Goal: Information Seeking & Learning: Learn about a topic

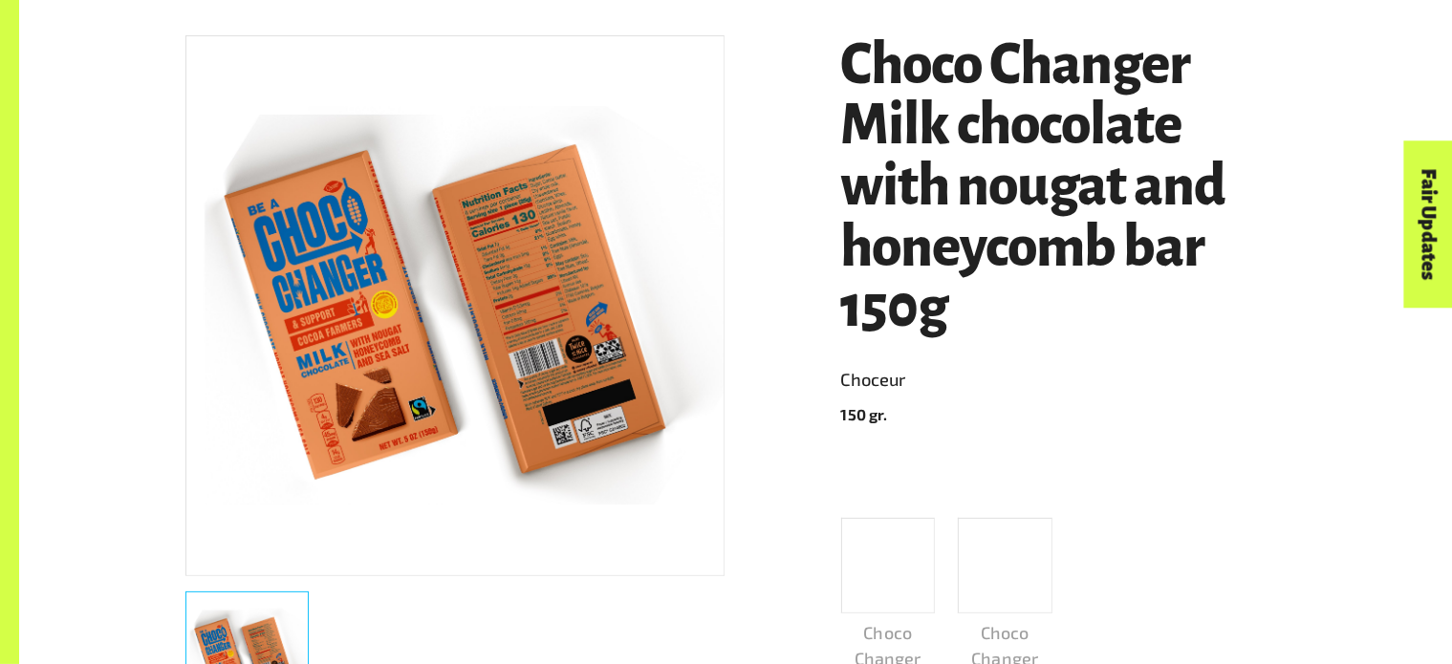
scroll to position [443, 0]
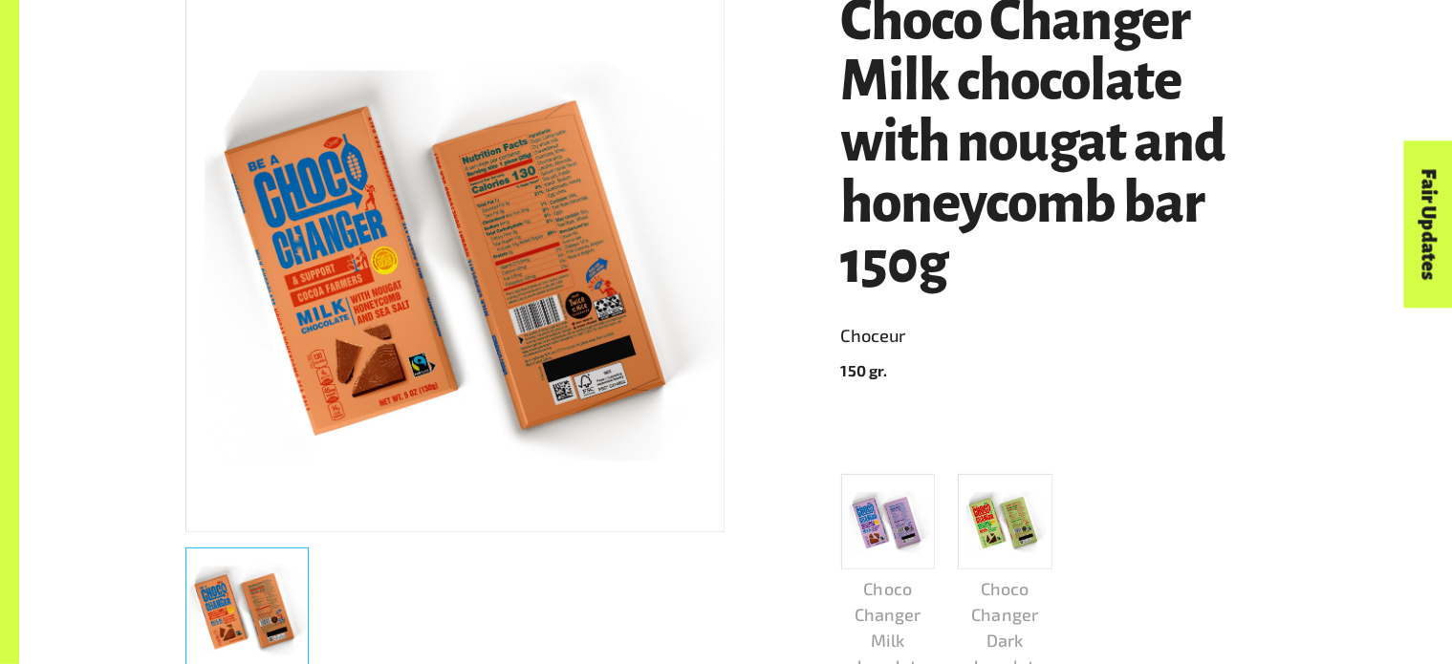
click at [536, 336] on img at bounding box center [454, 262] width 537 height 400
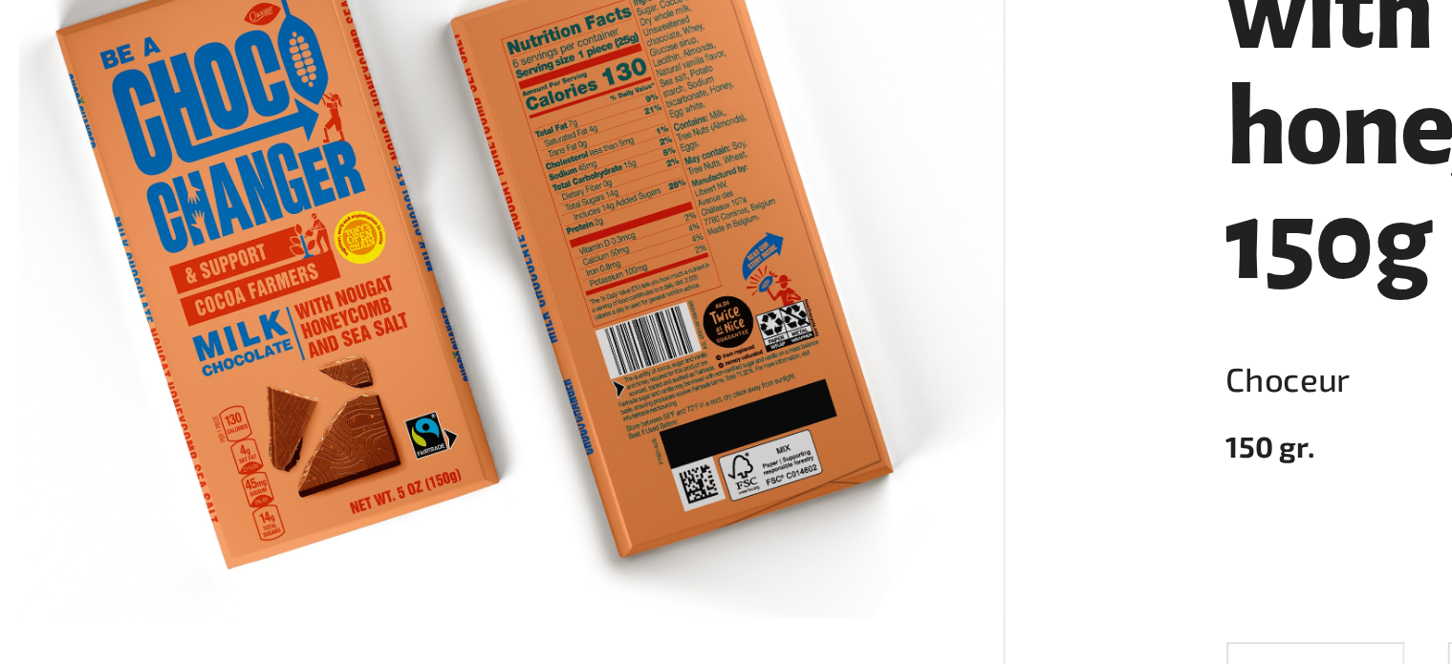
scroll to position [443, 0]
